Goal: Check status: Check status

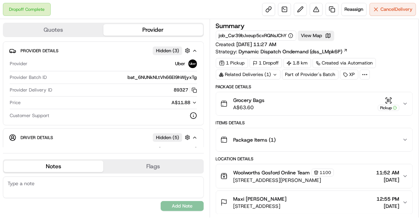
click at [215, 103] on div "Grocery Bags A$63.60 Pickup" at bounding box center [312, 104] width 182 height 14
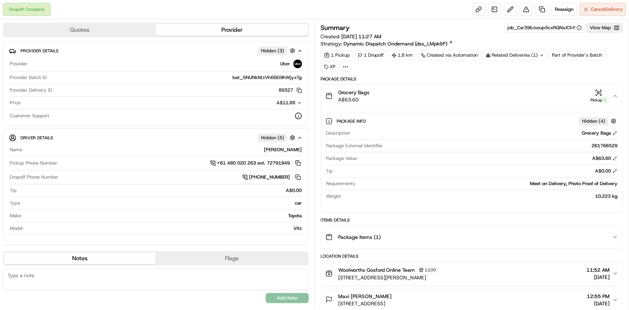
click at [215, 54] on div "Related Deliveries (1)" at bounding box center [515, 55] width 65 height 10
